Goal: Check status: Check status

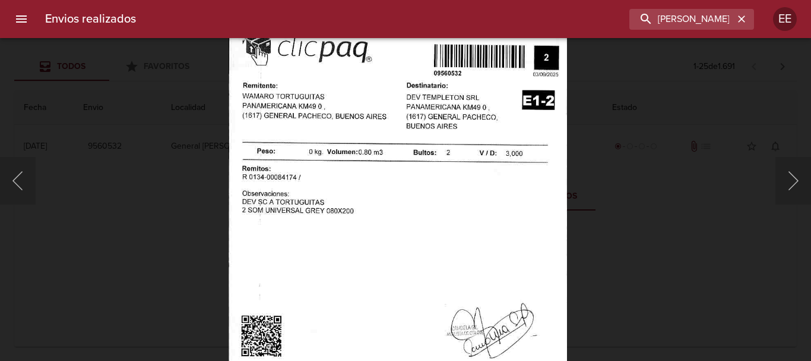
scroll to position [59, 0]
click at [744, 20] on icon "button" at bounding box center [741, 18] width 7 height 7
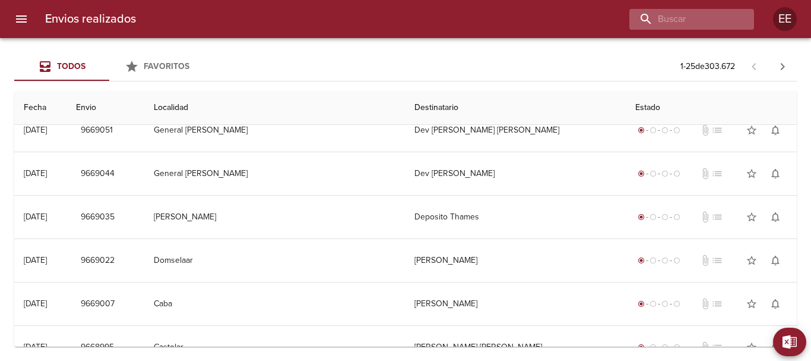
scroll to position [0, 0]
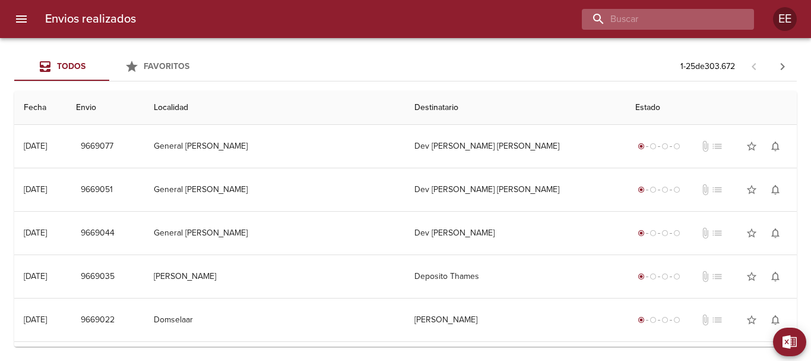
click at [689, 17] on input "buscar" at bounding box center [658, 19] width 152 height 21
paste input "[PERSON_NAME] [PERSON_NAME]"
type input "[PERSON_NAME] [PERSON_NAME]"
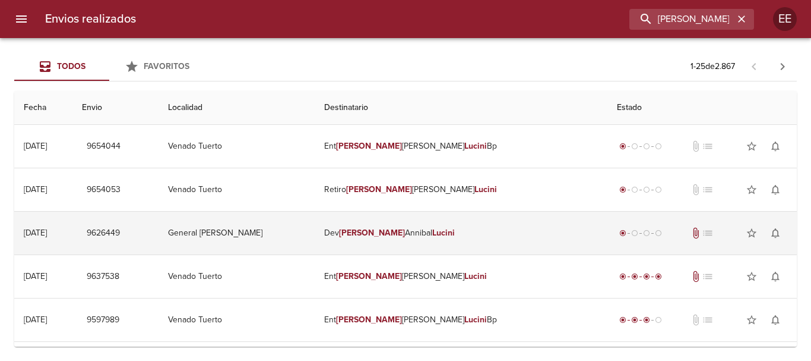
click at [443, 231] on em "Lucini" at bounding box center [443, 233] width 23 height 10
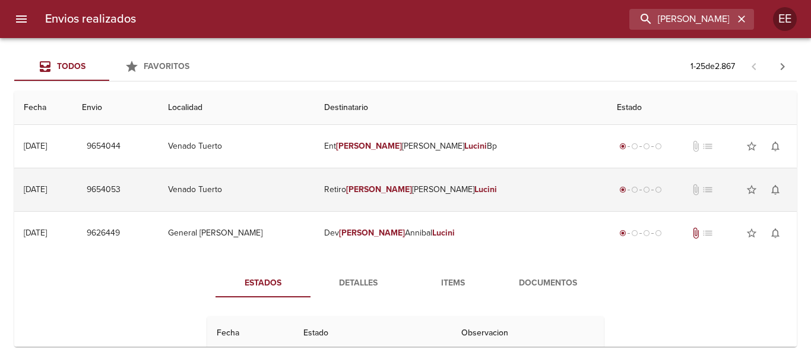
scroll to position [59, 0]
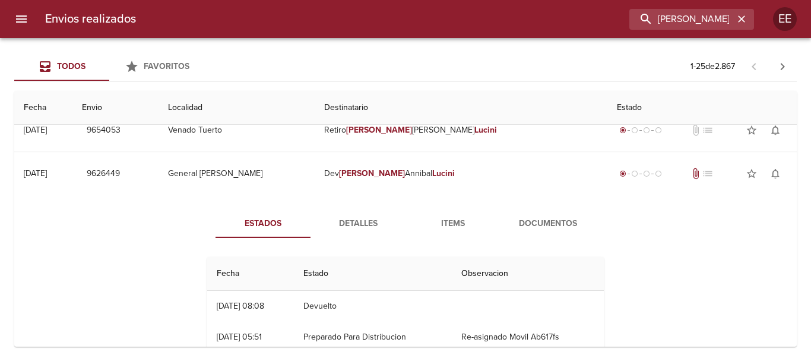
click at [457, 228] on span "Items" at bounding box center [453, 223] width 81 height 15
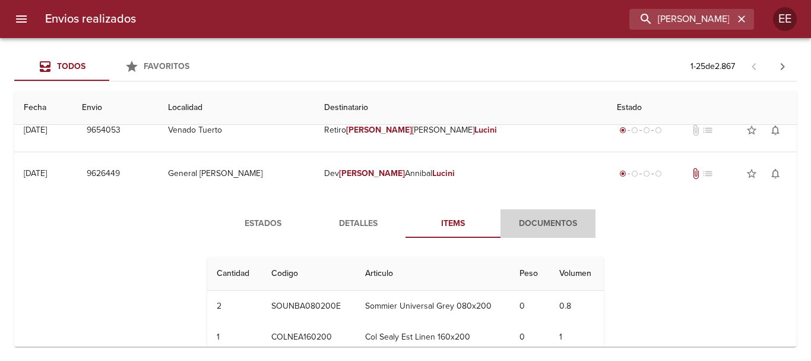
click at [530, 228] on span "Documentos" at bounding box center [548, 223] width 81 height 15
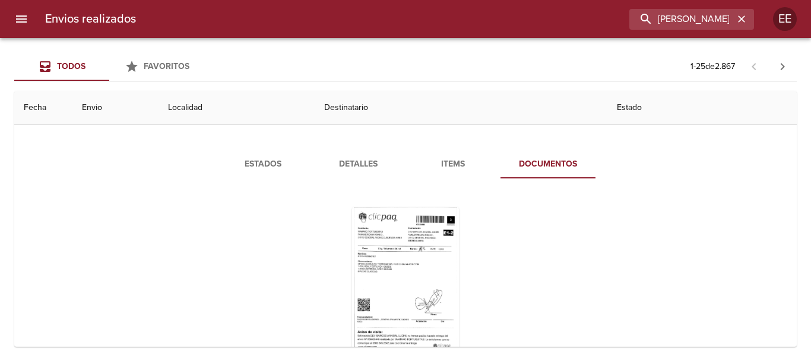
scroll to position [178, 0]
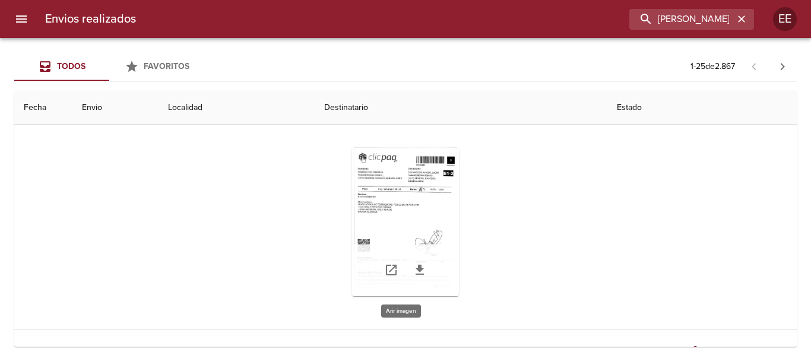
click at [383, 220] on div "Tabla de envíos del cliente" at bounding box center [405, 221] width 107 height 149
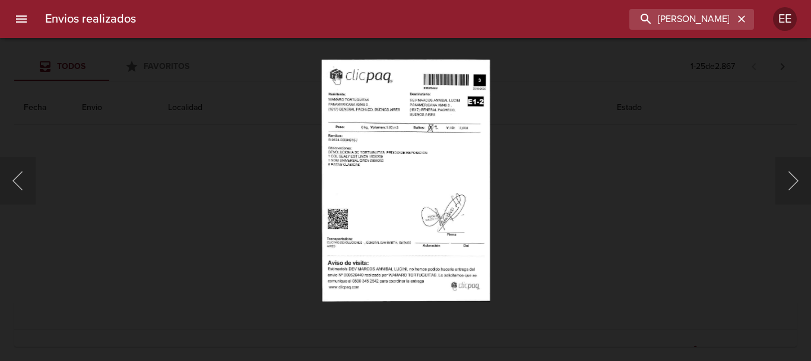
click at [424, 184] on img "Lightbox" at bounding box center [405, 180] width 169 height 242
click at [405, 164] on img "Lightbox" at bounding box center [405, 180] width 169 height 242
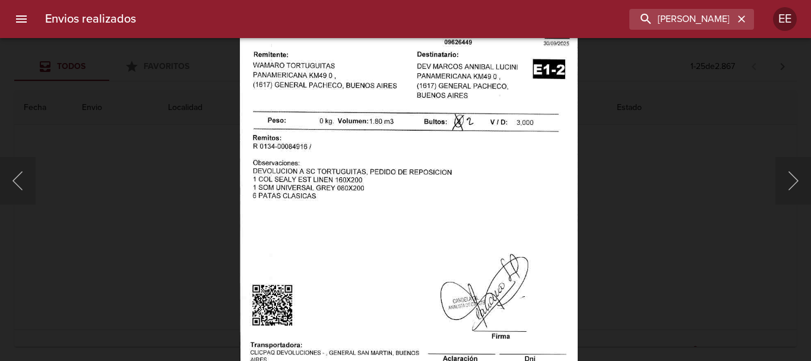
click at [462, 197] on img "Lightbox" at bounding box center [408, 228] width 339 height 486
click at [689, 18] on input "[PERSON_NAME] [PERSON_NAME]" at bounding box center [658, 19] width 152 height 21
click at [742, 26] on button "button" at bounding box center [741, 18] width 15 height 15
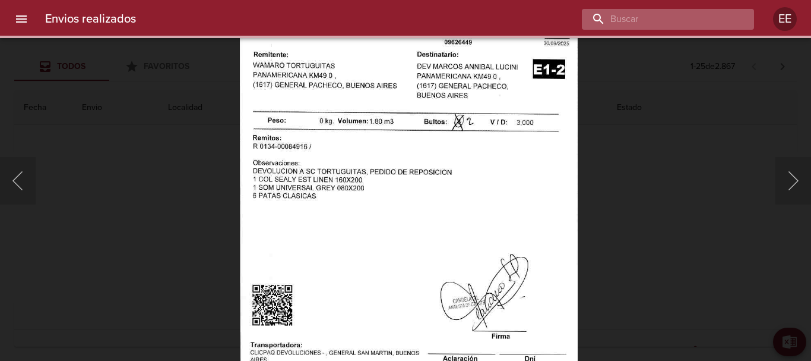
click at [662, 14] on input "buscar" at bounding box center [658, 19] width 152 height 21
paste input "[PERSON_NAME] [PERSON_NAME]"
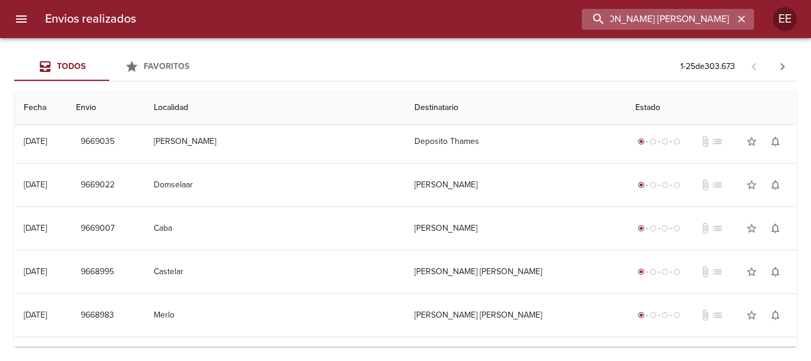
scroll to position [0, 0]
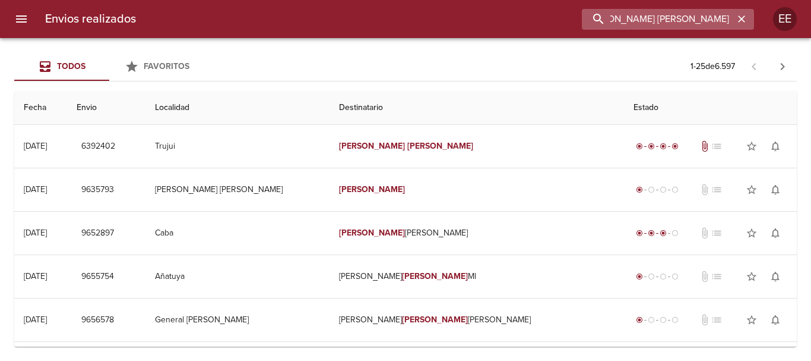
click at [653, 17] on input "[PERSON_NAME] [PERSON_NAME]" at bounding box center [658, 19] width 152 height 21
click at [696, 21] on input "[PERSON_NAME] [PERSON_NAME]" at bounding box center [658, 19] width 152 height 21
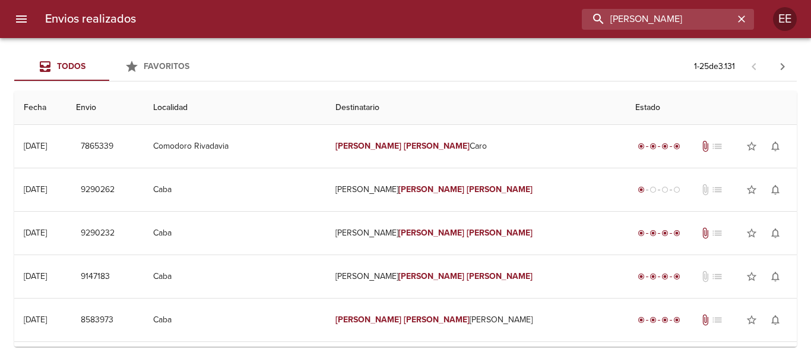
drag, startPoint x: 521, startPoint y: 10, endPoint x: 504, endPoint y: 10, distance: 16.6
click at [504, 10] on div "[PERSON_NAME]" at bounding box center [450, 19] width 609 height 21
paste input "[PERSON_NAME]"
type input "[PERSON_NAME]"
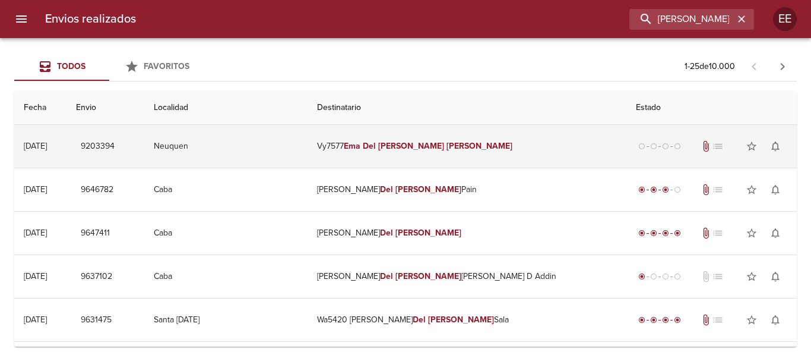
click at [421, 149] on em "[PERSON_NAME]" at bounding box center [411, 146] width 66 height 10
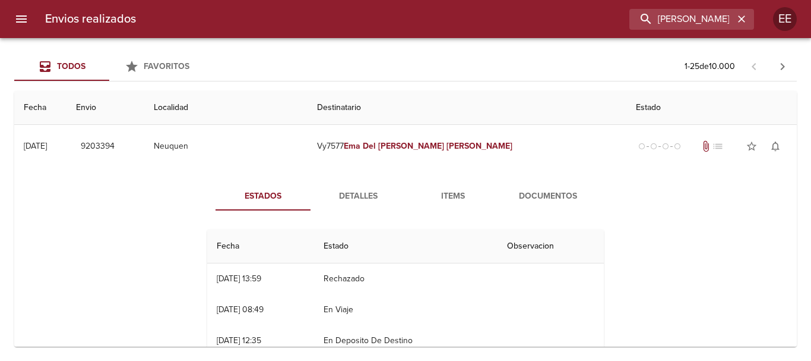
drag, startPoint x: 353, startPoint y: 192, endPoint x: 359, endPoint y: 193, distance: 6.0
click at [354, 193] on span "Detalles" at bounding box center [358, 196] width 81 height 15
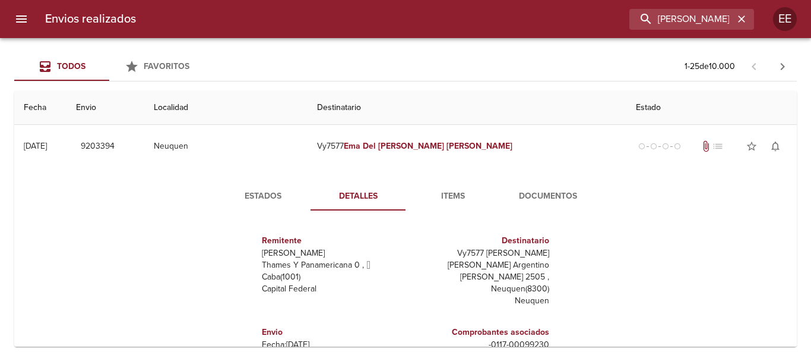
click at [479, 195] on span "Items" at bounding box center [453, 196] width 81 height 15
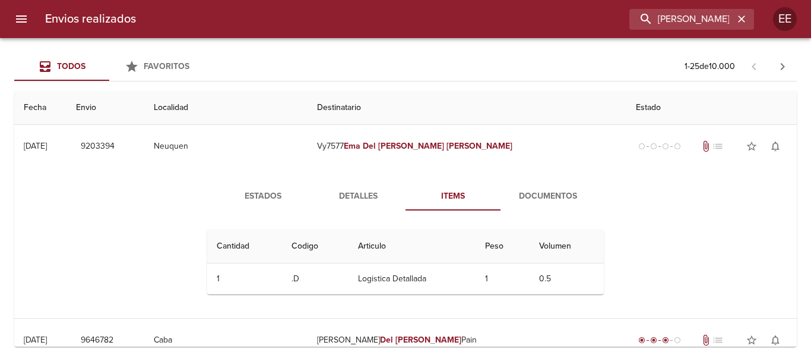
click at [523, 201] on span "Documentos" at bounding box center [548, 196] width 81 height 15
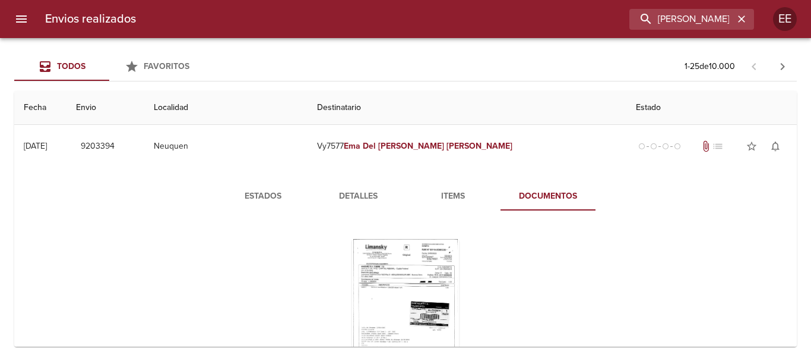
scroll to position [59, 0]
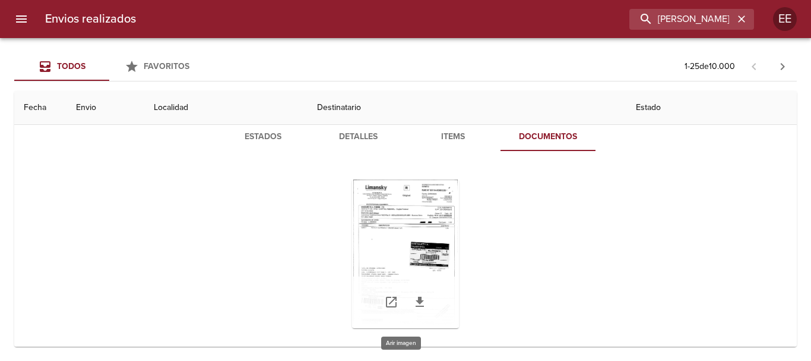
click at [409, 243] on div "Tabla de envíos del cliente" at bounding box center [405, 253] width 107 height 149
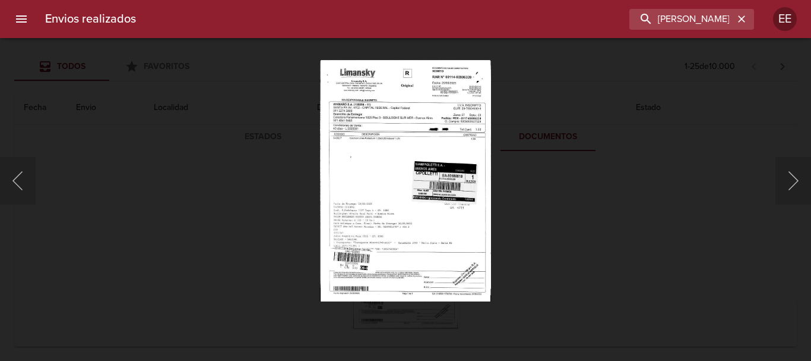
click at [375, 204] on img "Lightbox" at bounding box center [405, 180] width 170 height 242
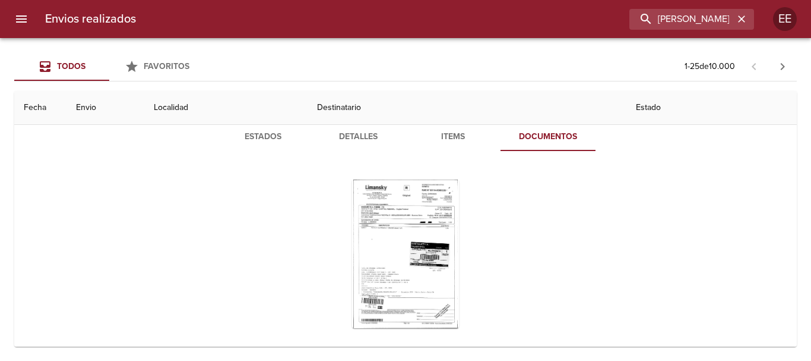
scroll to position [0, 0]
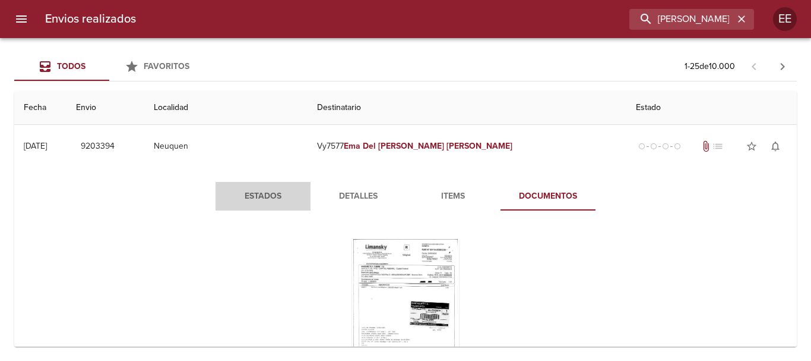
click at [262, 201] on span "Estados" at bounding box center [263, 196] width 81 height 15
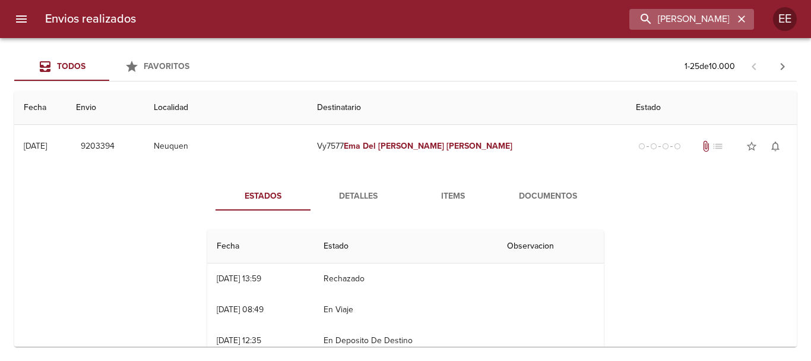
click at [744, 19] on icon "button" at bounding box center [742, 19] width 12 height 12
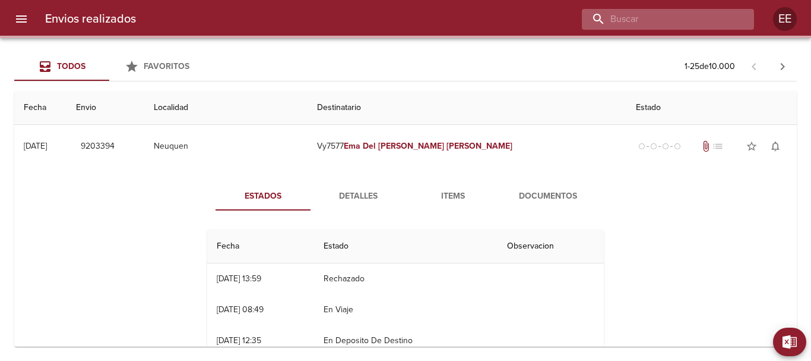
click at [675, 19] on input "buscar" at bounding box center [658, 19] width 152 height 21
paste input "SUCESION DE [PERSON_NAME] [PERSON_NAME]"
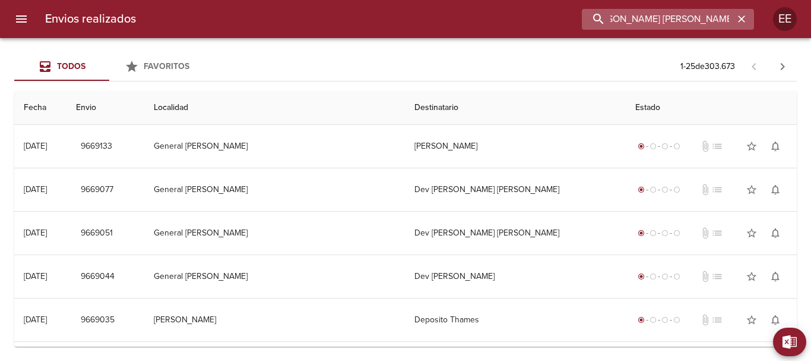
type input "SUCESION DE [PERSON_NAME] [PERSON_NAME]"
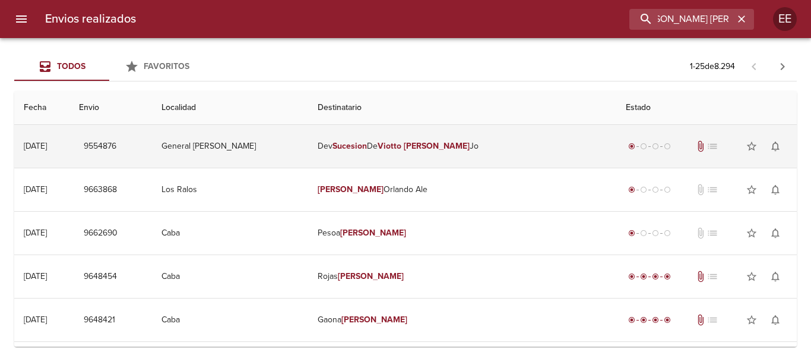
click at [412, 154] on td "Dev Sucesion De [PERSON_NAME] [PERSON_NAME]" at bounding box center [462, 146] width 308 height 43
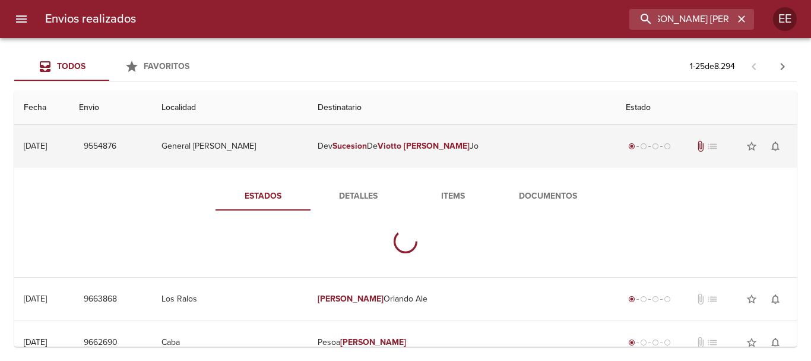
scroll to position [0, 0]
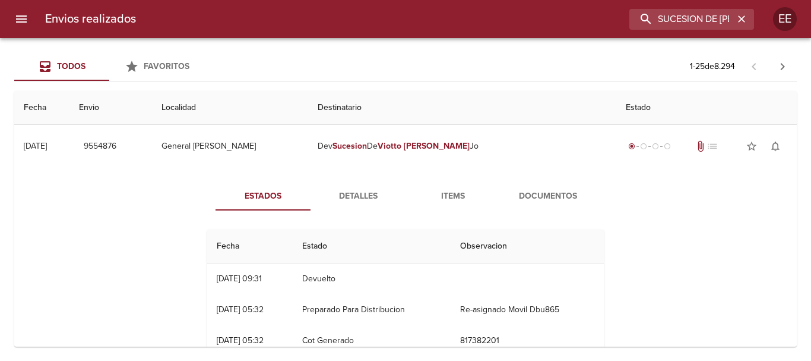
click at [436, 199] on span "Items" at bounding box center [453, 196] width 81 height 15
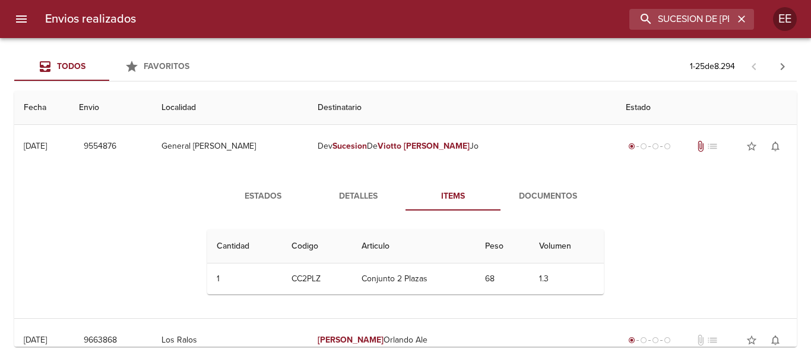
click at [525, 197] on span "Documentos" at bounding box center [548, 196] width 81 height 15
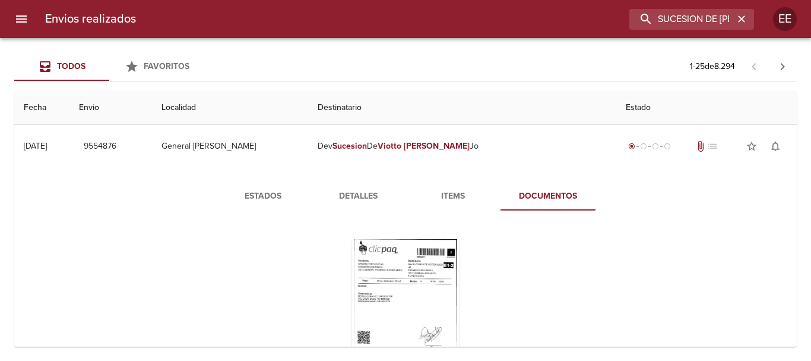
scroll to position [59, 0]
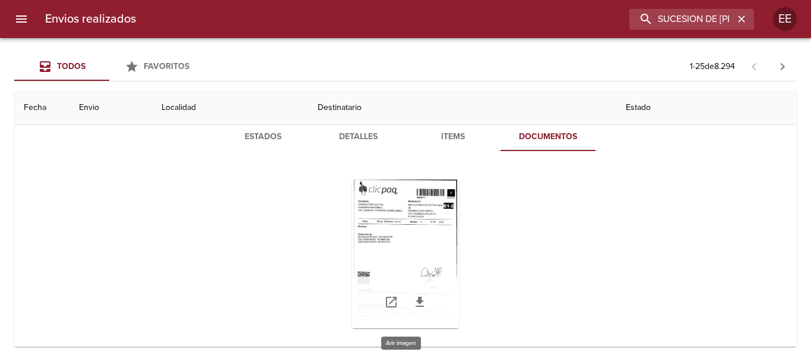
click at [397, 251] on div "Tabla de envíos del cliente" at bounding box center [405, 253] width 107 height 149
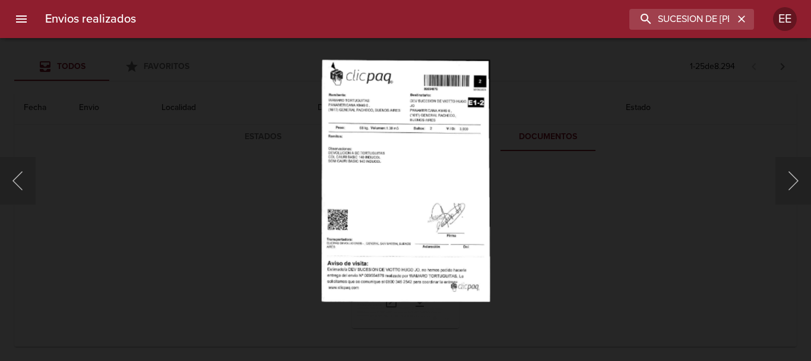
click at [397, 251] on img "Lightbox" at bounding box center [405, 180] width 169 height 242
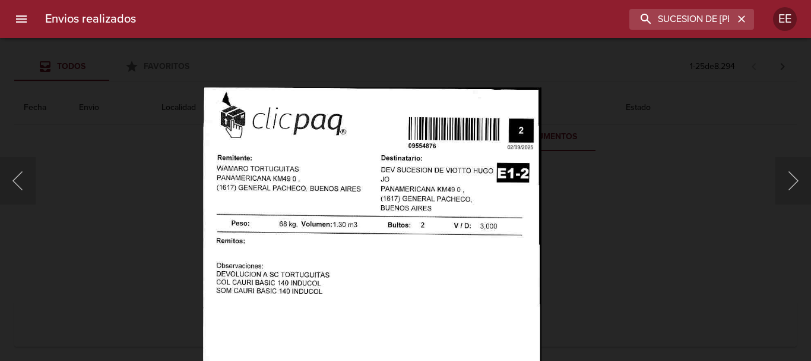
click at [401, 286] on img "Lightbox" at bounding box center [372, 330] width 339 height 486
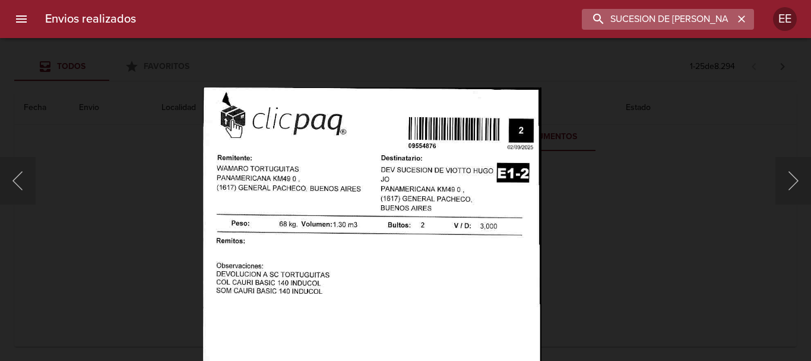
click at [696, 12] on input "SUCESION DE [PERSON_NAME] [PERSON_NAME]" at bounding box center [658, 19] width 152 height 21
click at [740, 20] on icon "button" at bounding box center [741, 18] width 7 height 7
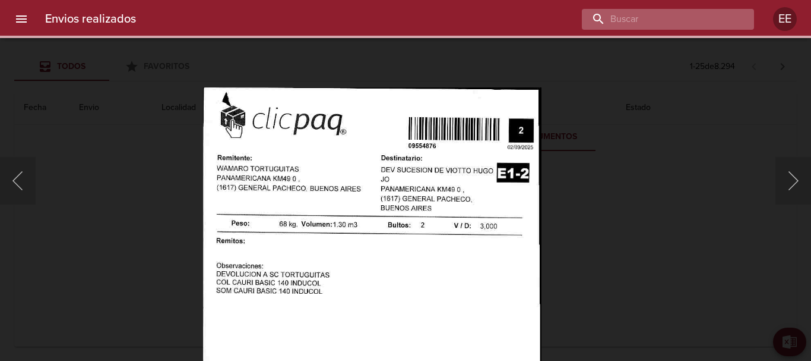
click at [686, 20] on input "buscar" at bounding box center [658, 19] width 152 height 21
paste input "[PERSON_NAME]"
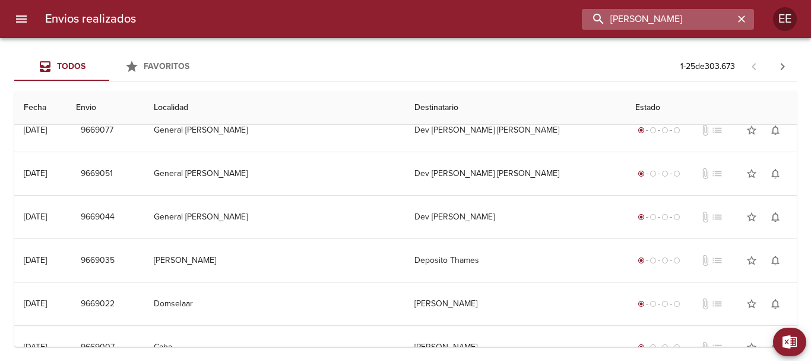
scroll to position [0, 0]
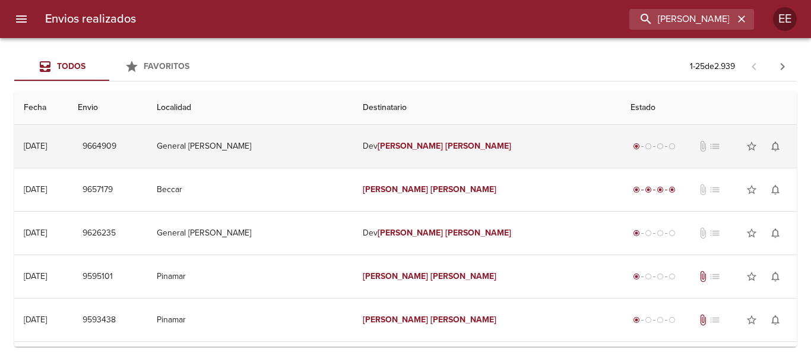
click at [401, 151] on td "[PERSON_NAME]" at bounding box center [487, 146] width 269 height 43
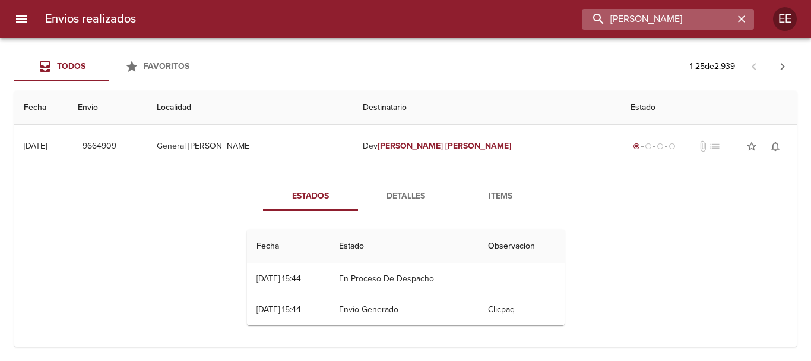
click at [718, 18] on input "[PERSON_NAME]" at bounding box center [658, 19] width 152 height 21
drag, startPoint x: 731, startPoint y: 18, endPoint x: 505, endPoint y: 18, distance: 226.3
click at [505, 18] on div "[PERSON_NAME]" at bounding box center [450, 19] width 609 height 21
paste input "ODDARD [PERSON_NAME] [PERSON_NAME]"
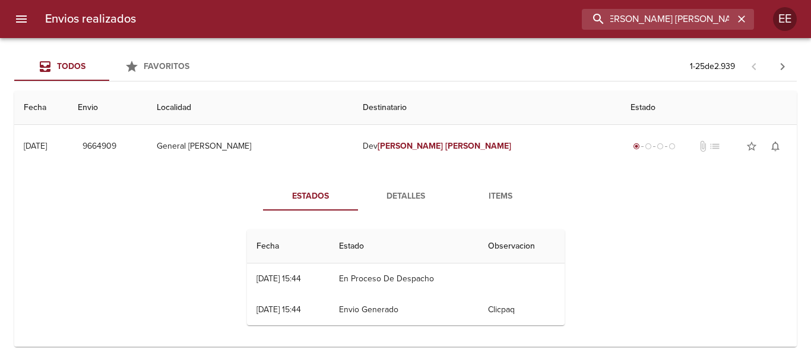
type input "[PERSON_NAME] [PERSON_NAME]"
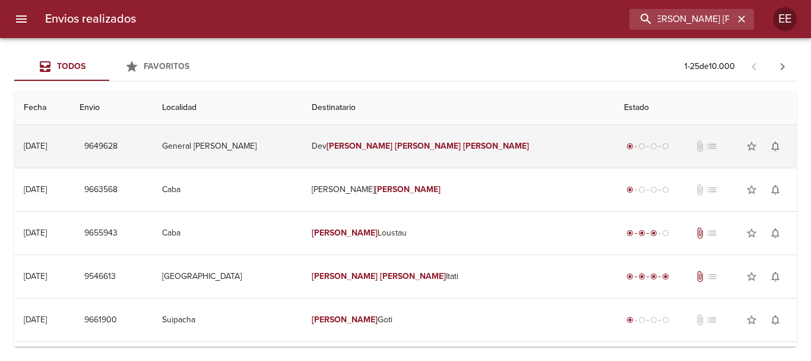
scroll to position [0, 0]
click at [433, 150] on em "[PERSON_NAME]" at bounding box center [428, 146] width 66 height 10
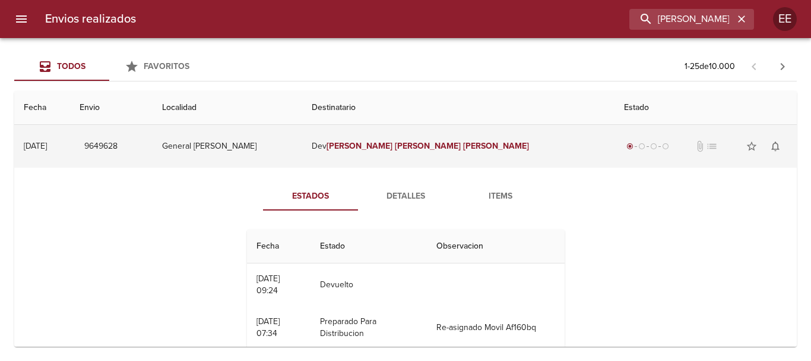
click at [463, 151] on td "Dev [PERSON_NAME]" at bounding box center [458, 146] width 312 height 43
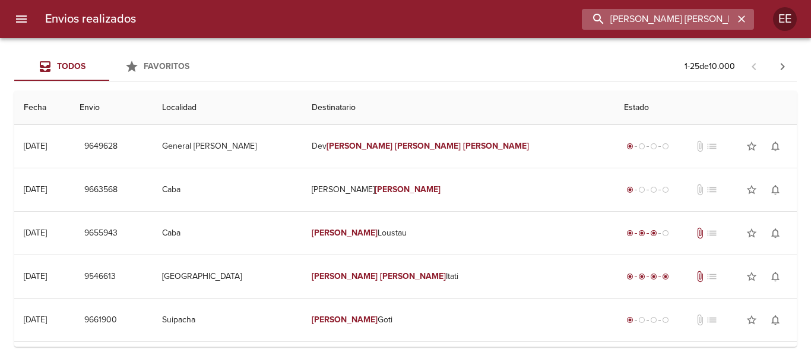
click at [708, 29] on input "[PERSON_NAME] [PERSON_NAME]" at bounding box center [658, 19] width 152 height 21
click at [737, 19] on icon "button" at bounding box center [742, 19] width 12 height 12
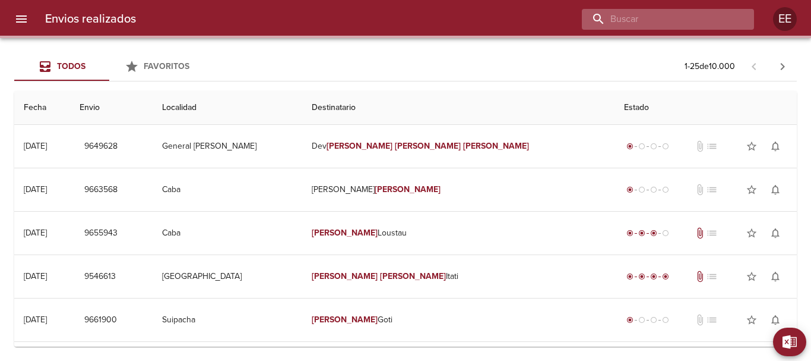
click at [716, 15] on input "buscar" at bounding box center [658, 19] width 152 height 21
paste input "[PERSON_NAME]"
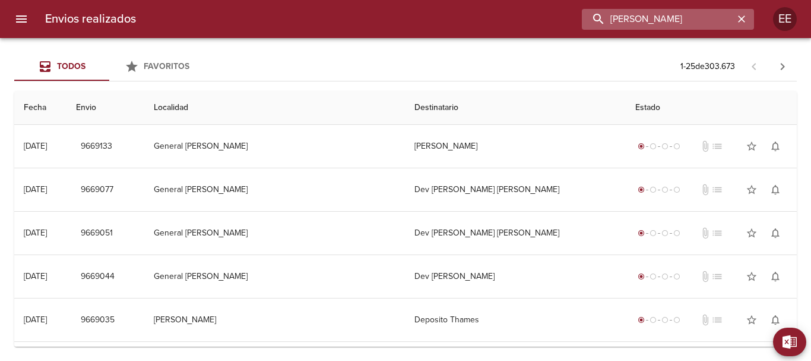
type input "[PERSON_NAME]"
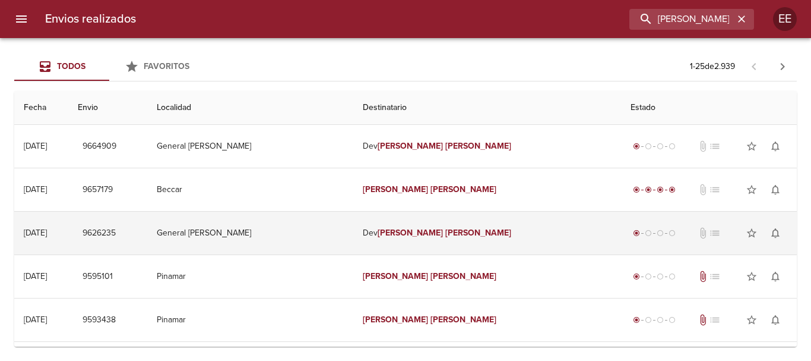
click at [386, 239] on td "[PERSON_NAME]" at bounding box center [487, 232] width 269 height 43
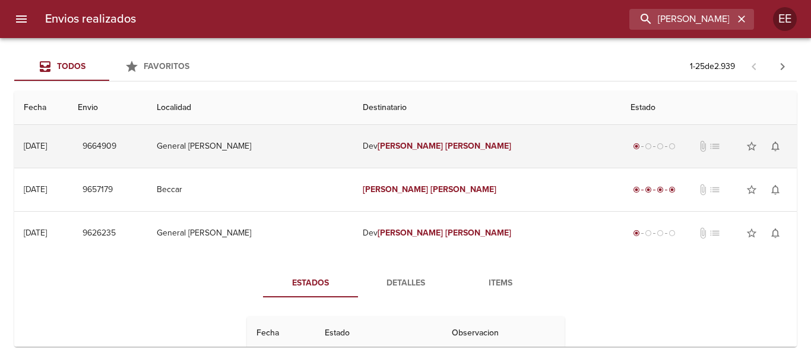
click at [412, 146] on em "[PERSON_NAME]" at bounding box center [411, 146] width 66 height 10
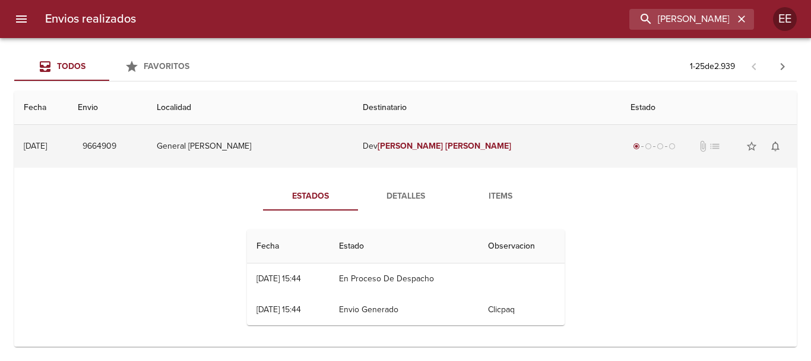
click at [373, 141] on td "[PERSON_NAME]" at bounding box center [487, 146] width 269 height 43
